Goal: Navigation & Orientation: Find specific page/section

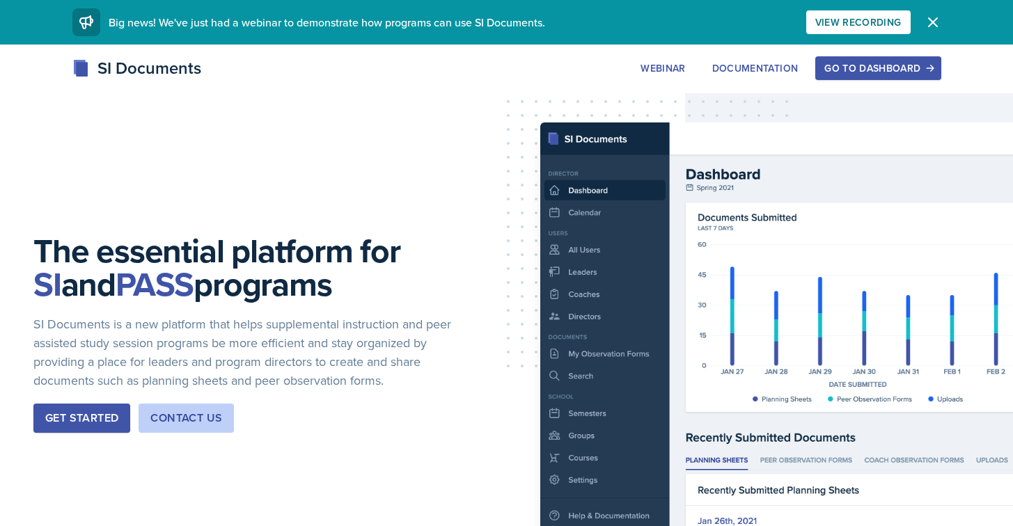
click at [901, 64] on div "Go to Dashboard" at bounding box center [877, 68] width 107 height 11
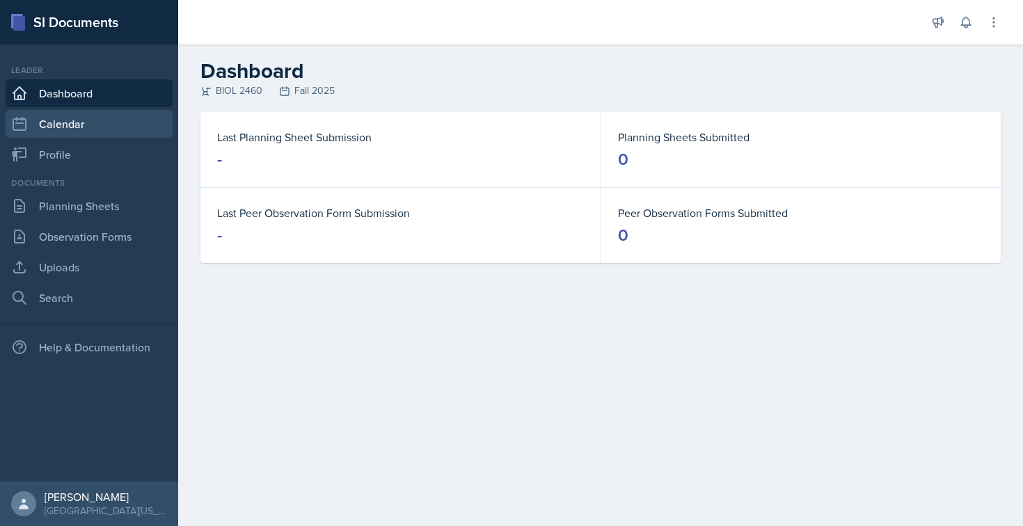
click at [63, 123] on link "Calendar" at bounding box center [89, 124] width 167 height 28
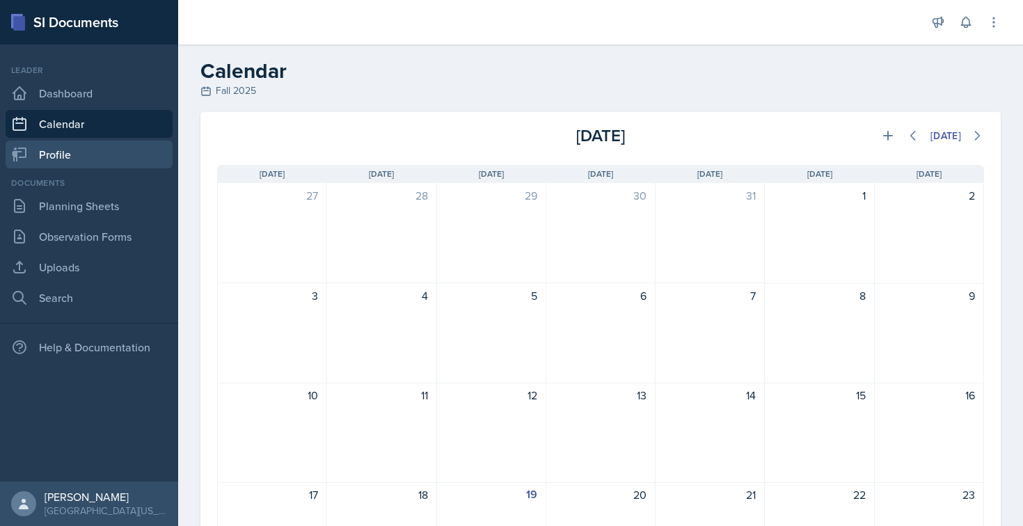
click at [59, 157] on link "Profile" at bounding box center [89, 155] width 167 height 28
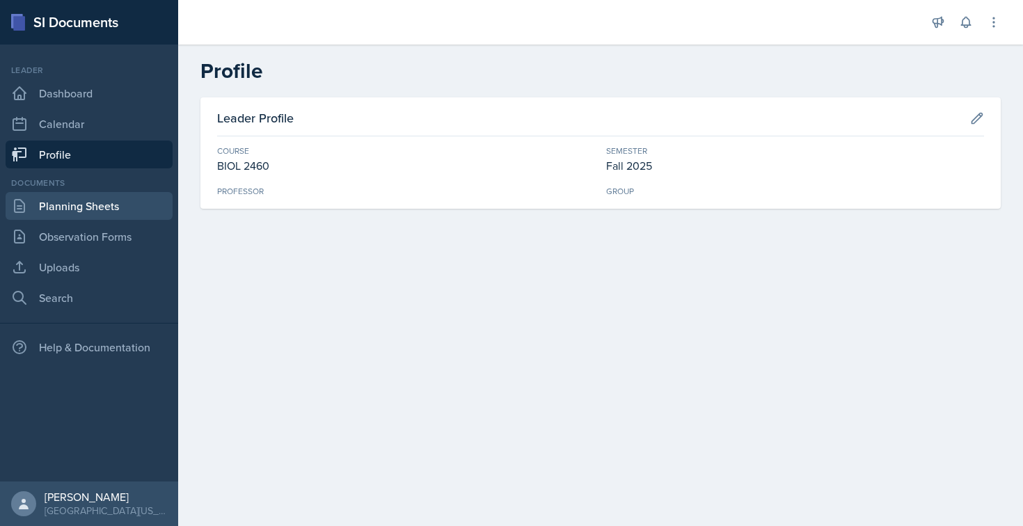
click at [69, 212] on link "Planning Sheets" at bounding box center [89, 206] width 167 height 28
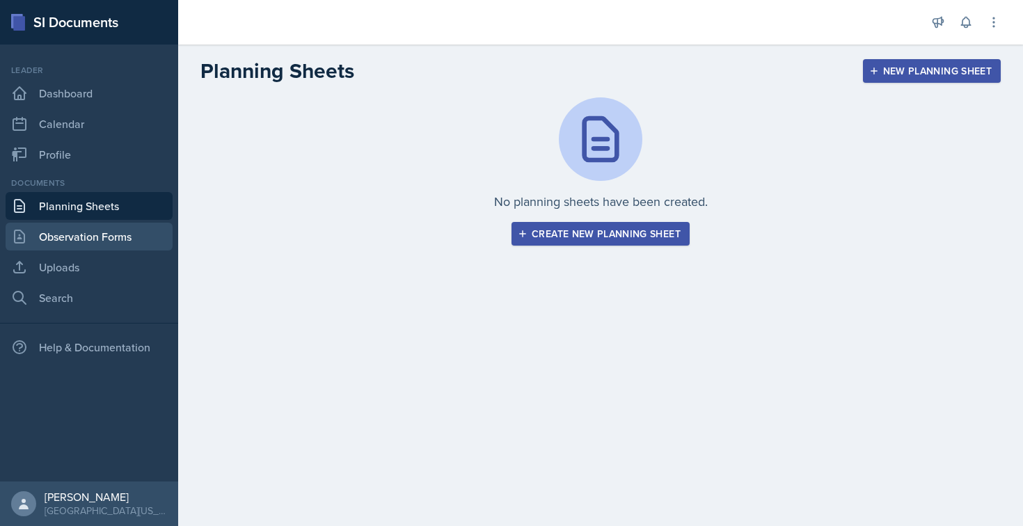
click at [74, 228] on link "Observation Forms" at bounding box center [89, 237] width 167 height 28
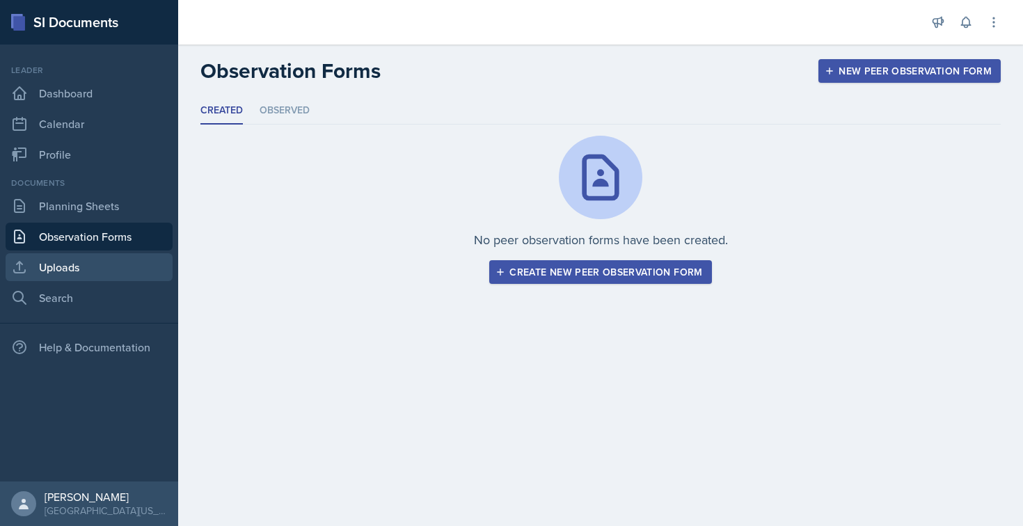
click at [68, 281] on link "Uploads" at bounding box center [89, 267] width 167 height 28
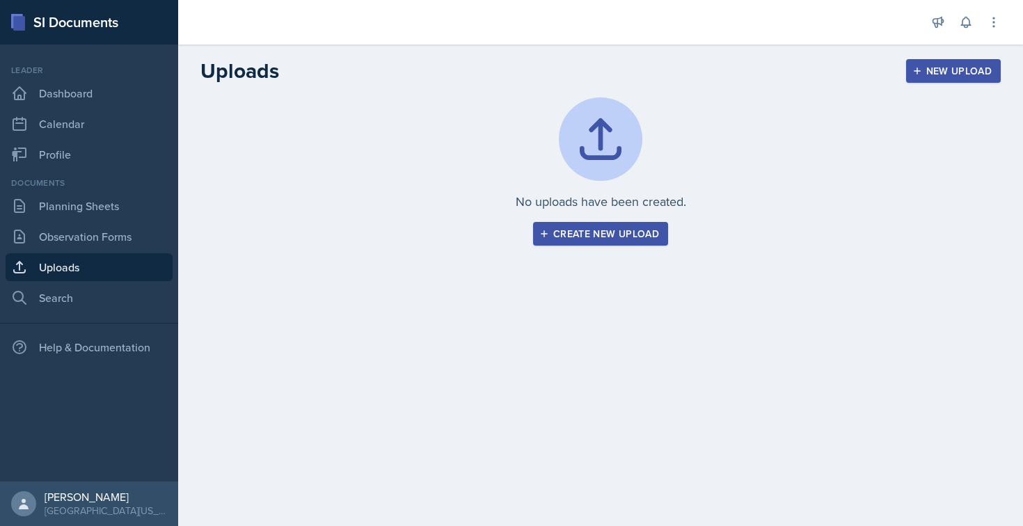
click at [347, 491] on main "Uploads New Upload No uploads have been created. Create new upload New Upload T…" at bounding box center [600, 286] width 845 height 482
click at [65, 216] on link "Planning Sheets" at bounding box center [89, 206] width 167 height 28
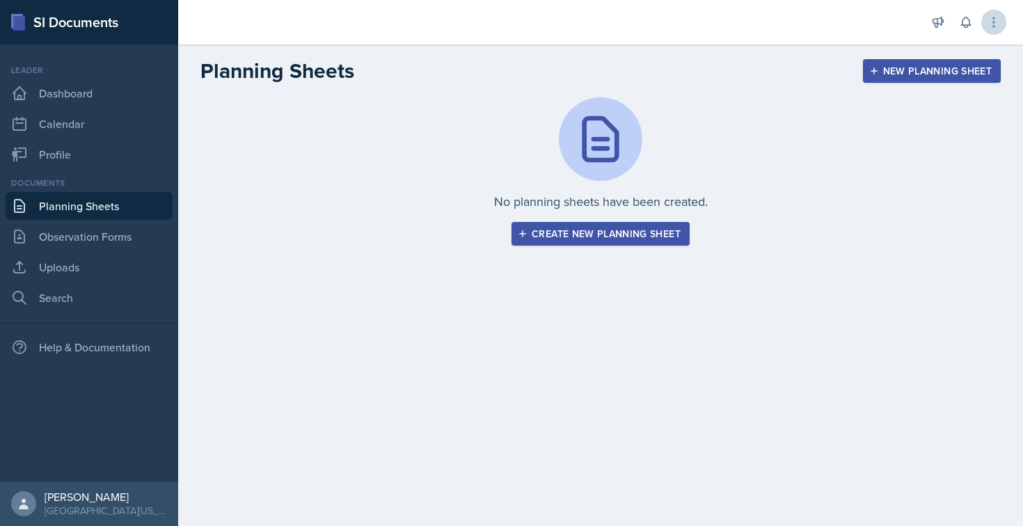
click at [990, 22] on icon at bounding box center [994, 22] width 14 height 14
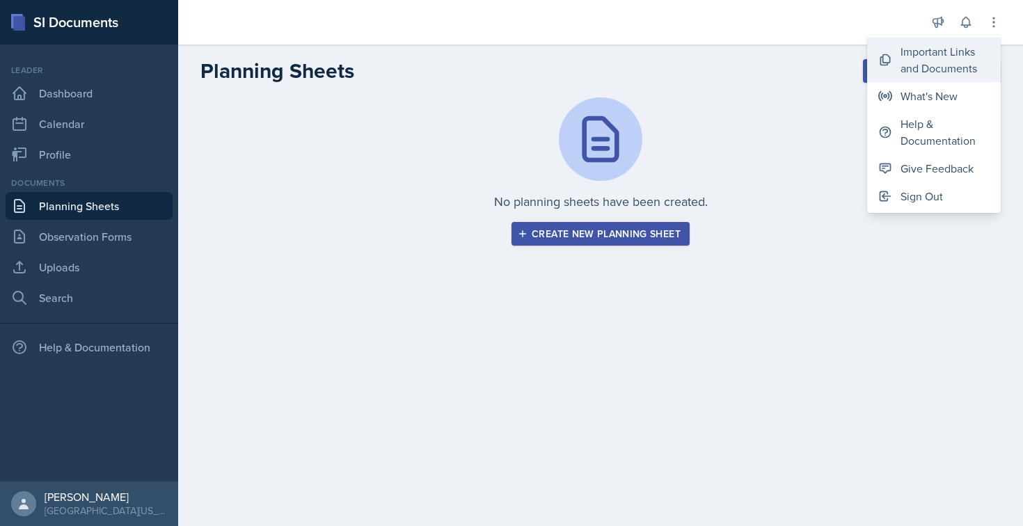
click at [926, 61] on div "Important Links and Documents" at bounding box center [945, 59] width 89 height 33
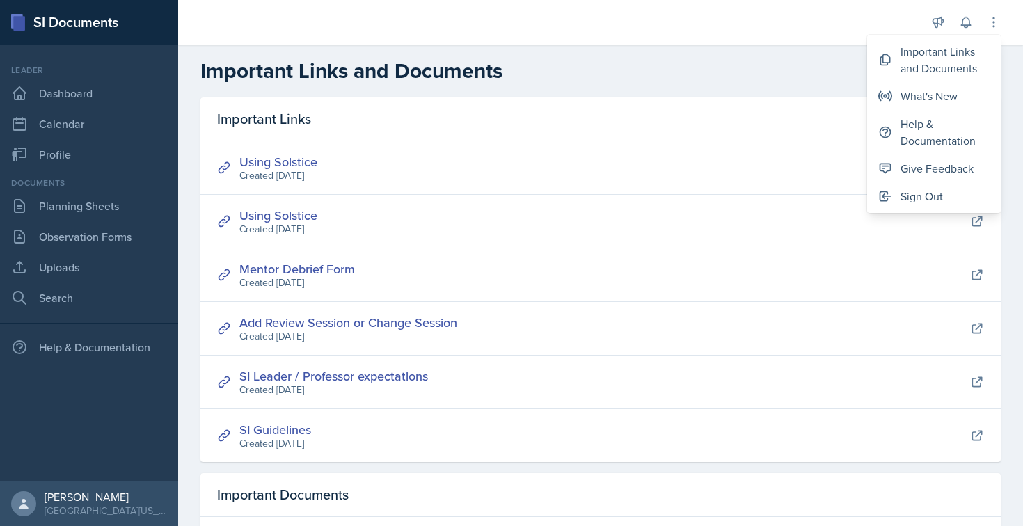
click at [670, 111] on div "Important Links" at bounding box center [600, 119] width 801 height 44
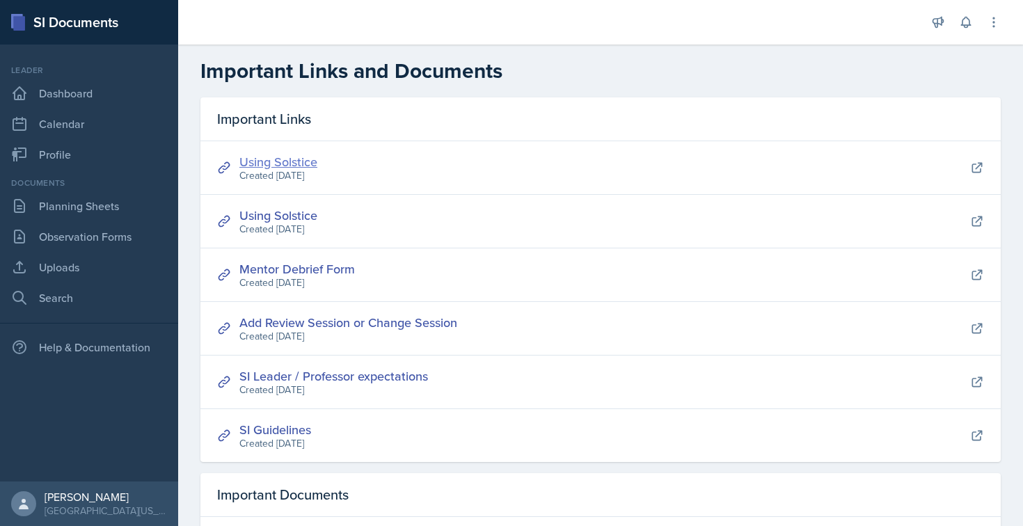
click at [283, 157] on link "Using Solstice" at bounding box center [278, 161] width 78 height 17
click at [317, 268] on link "Mentor Debrief Form" at bounding box center [297, 268] width 116 height 17
click at [297, 427] on link "SI Guidelines" at bounding box center [275, 429] width 72 height 17
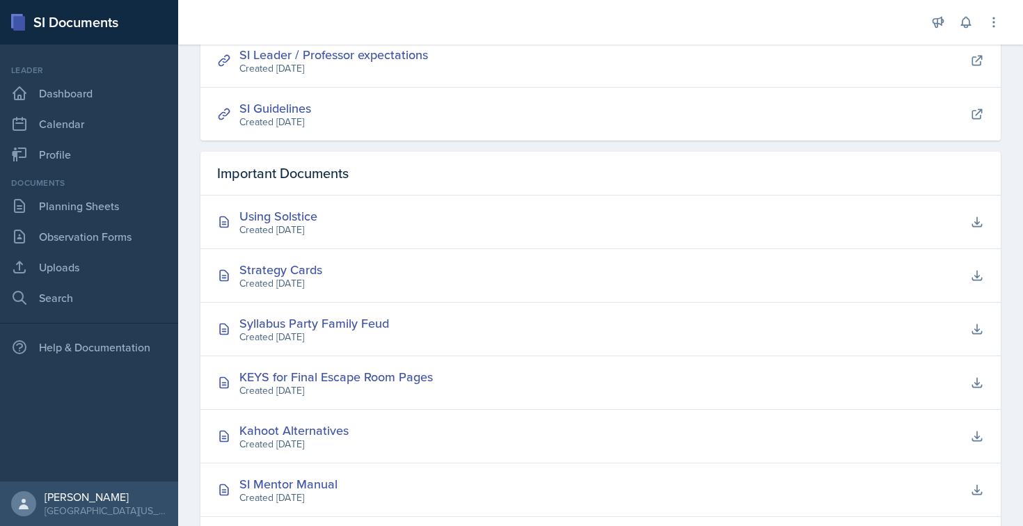
scroll to position [325, 0]
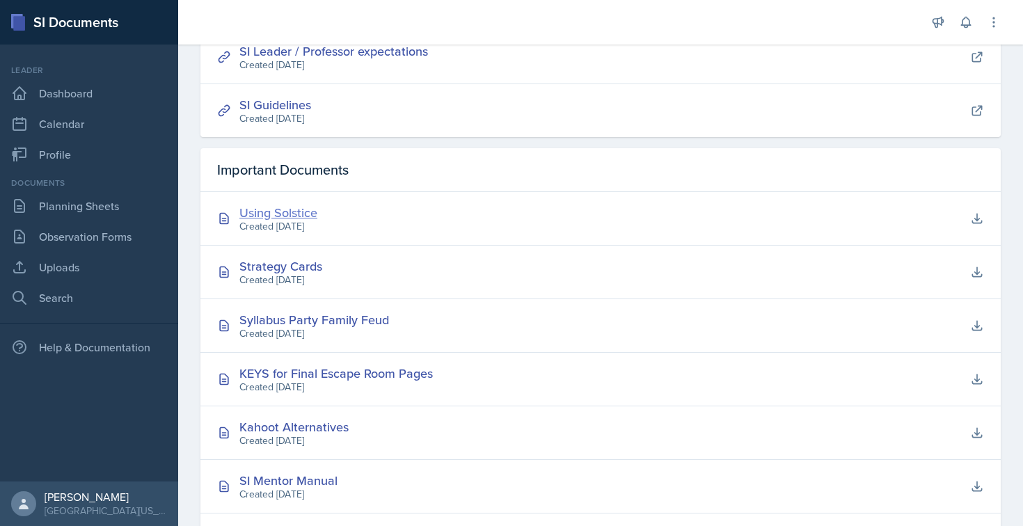
click at [305, 214] on div "Using Solstice" at bounding box center [278, 212] width 78 height 19
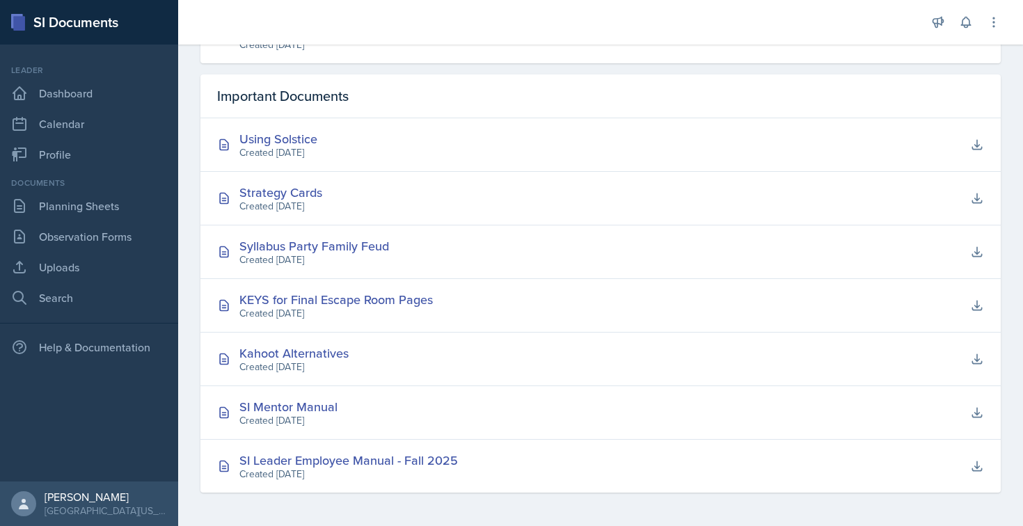
scroll to position [399, 0]
click at [328, 354] on div "Kahoot Alternatives" at bounding box center [293, 353] width 109 height 19
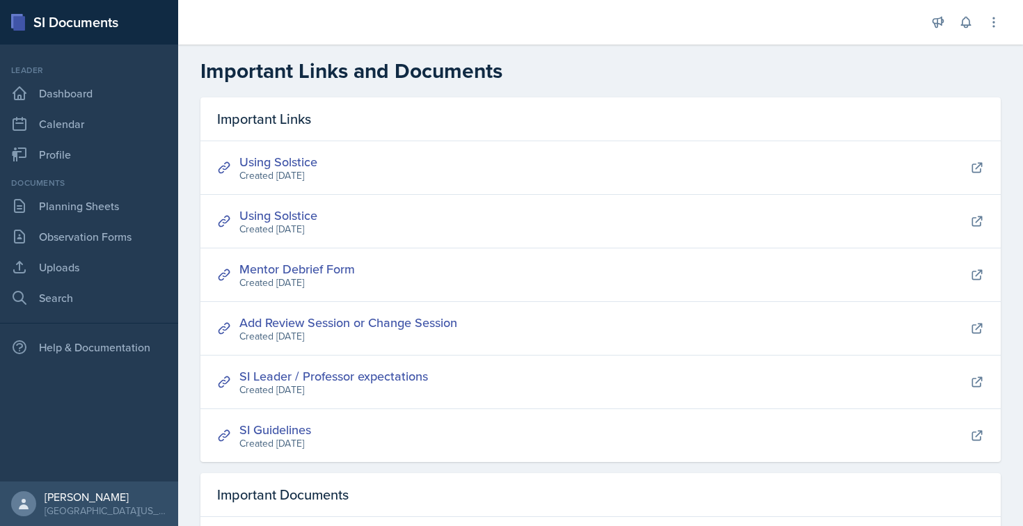
scroll to position [0, 0]
click at [992, 26] on icon at bounding box center [994, 22] width 14 height 14
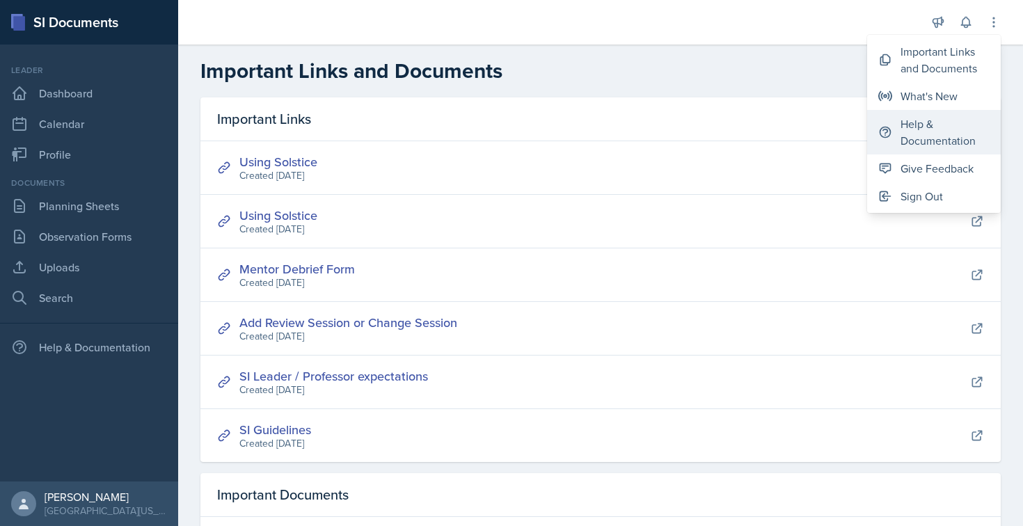
click at [956, 136] on div "Help & Documentation" at bounding box center [945, 132] width 89 height 33
click at [553, 209] on div "Using Solstice Created January 13th, 2025" at bounding box center [600, 222] width 801 height 54
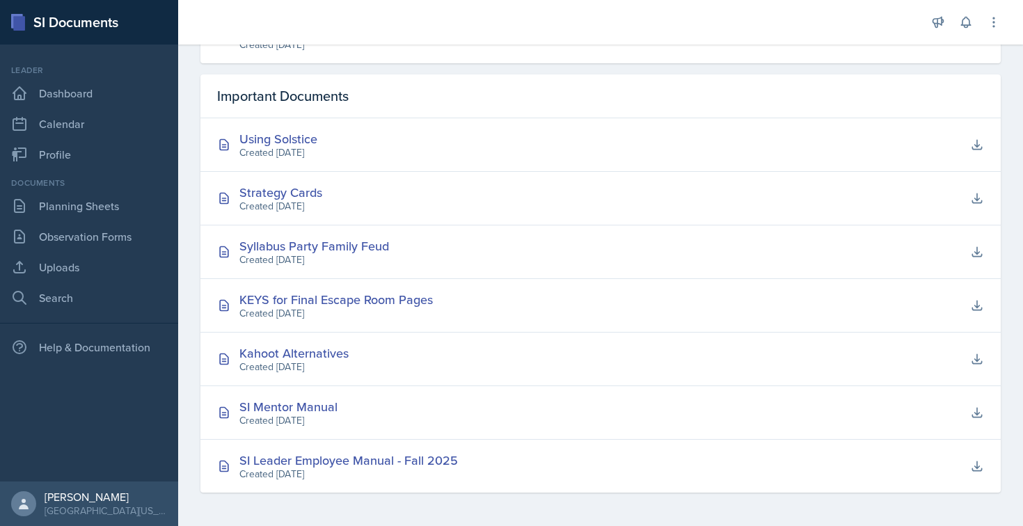
scroll to position [399, 0]
click at [97, 205] on link "Planning Sheets" at bounding box center [89, 206] width 167 height 28
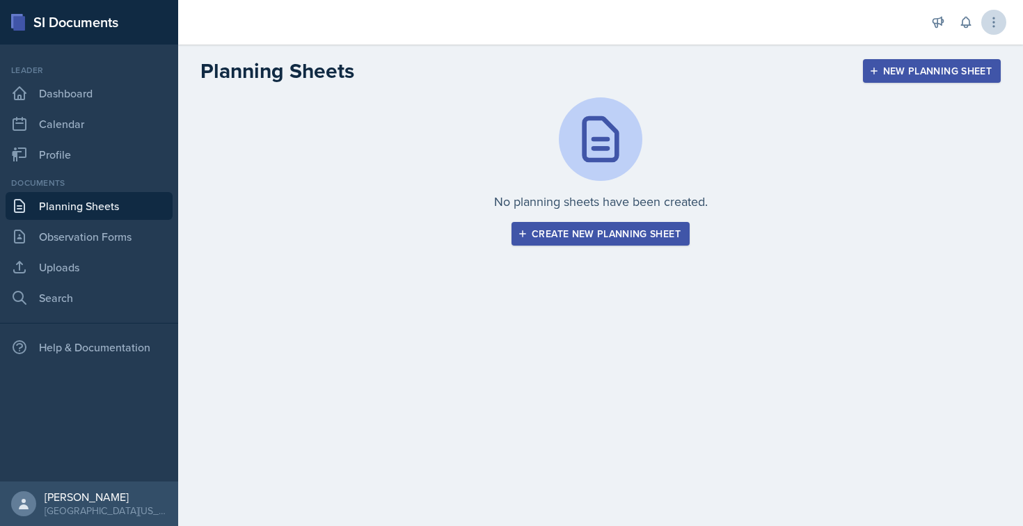
click at [988, 21] on icon at bounding box center [994, 22] width 14 height 14
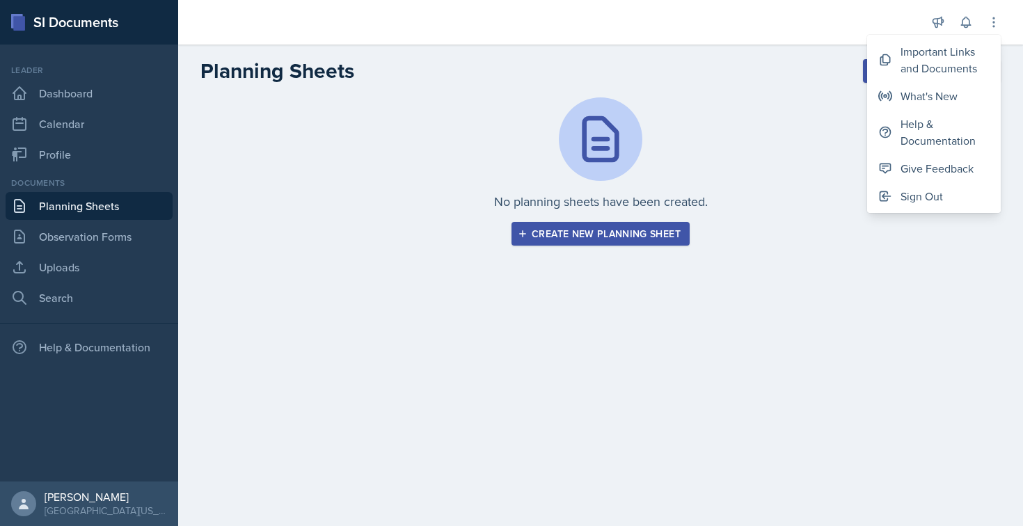
click at [785, 81] on div "Planning Sheets New Planning Sheet" at bounding box center [600, 70] width 845 height 25
